Goal: Task Accomplishment & Management: Manage account settings

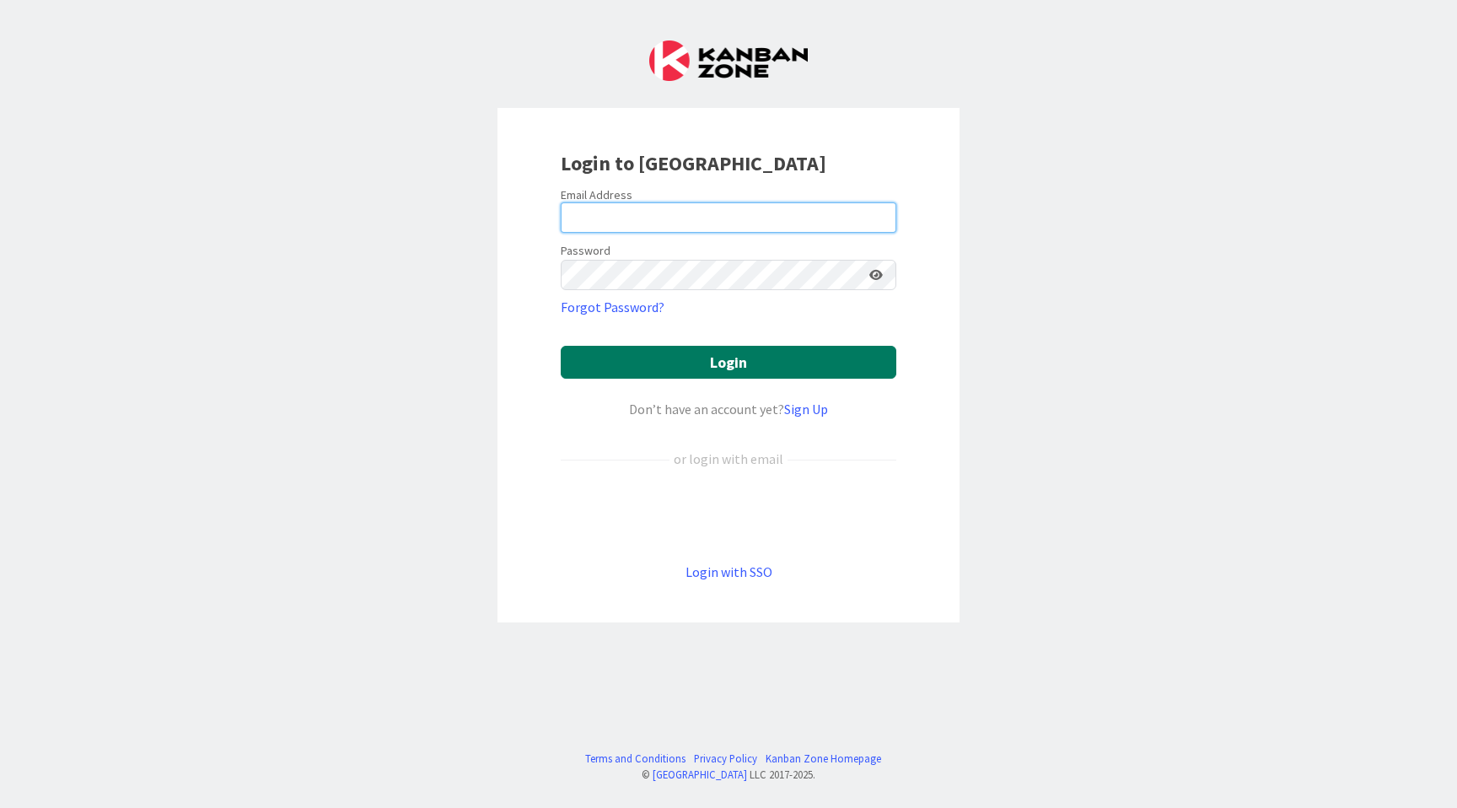
type input "vlad@kanbanzone.com"
click at [603, 366] on button "Login" at bounding box center [729, 362] width 336 height 33
